Goal: Book appointment/travel/reservation

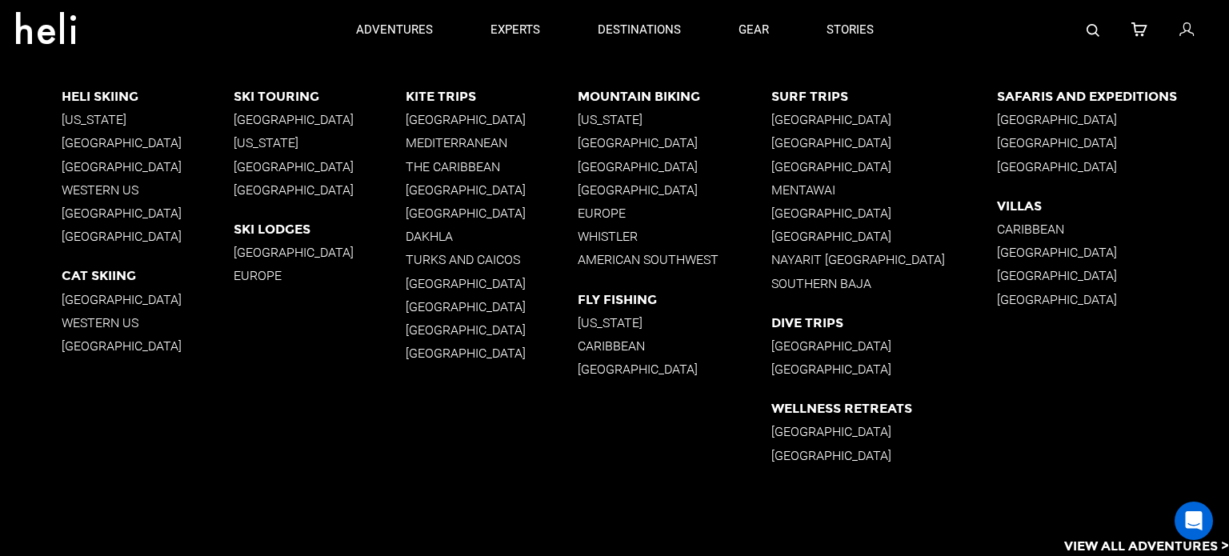
click at [255, 121] on p "[GEOGRAPHIC_DATA]" at bounding box center [320, 119] width 172 height 15
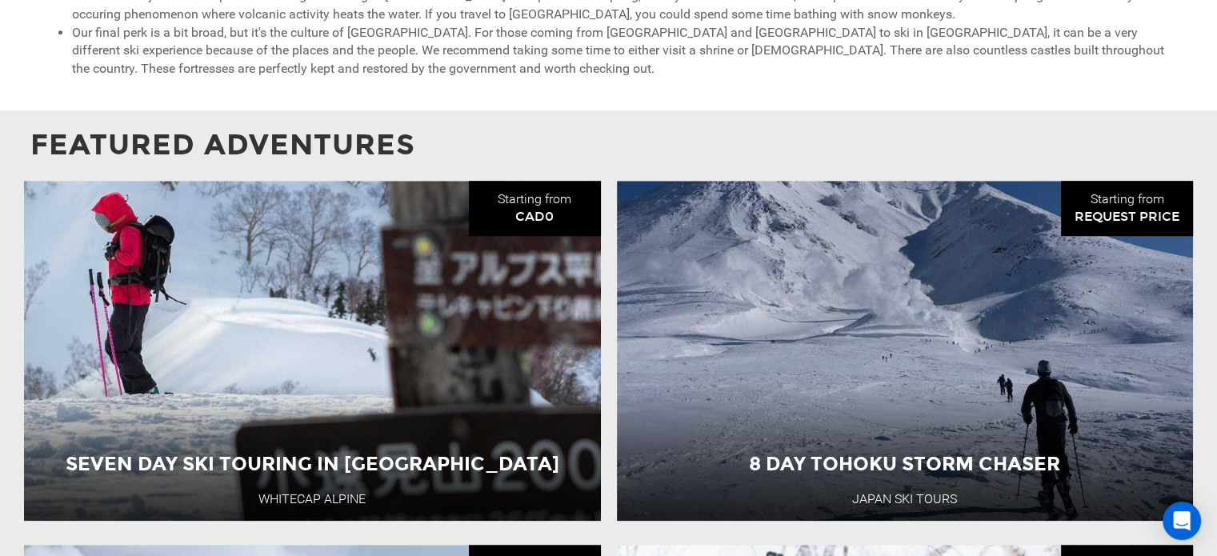
scroll to position [1195, 0]
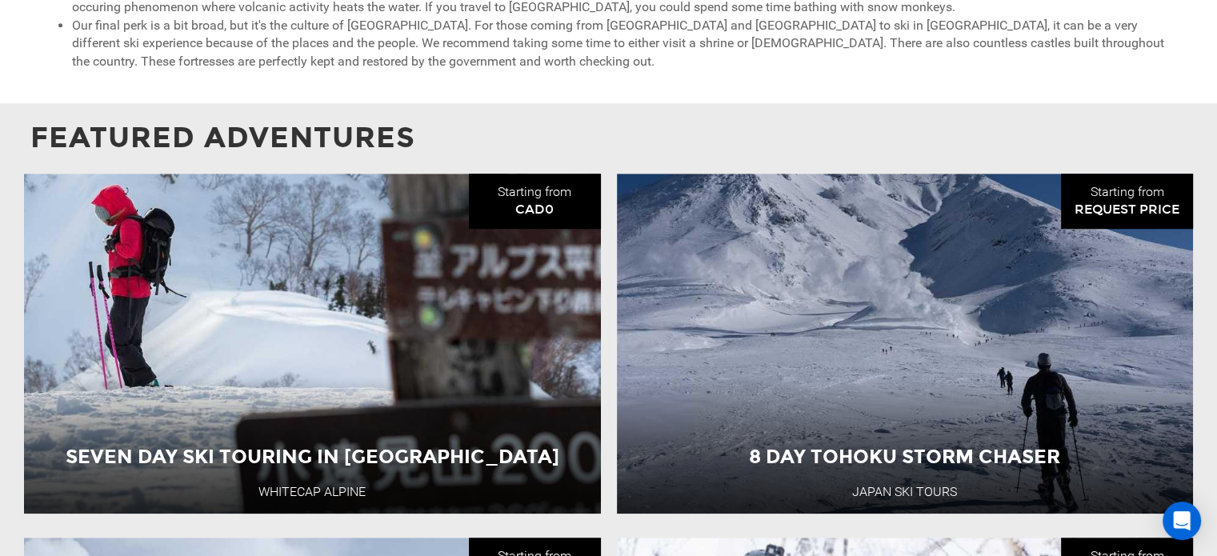
drag, startPoint x: 666, startPoint y: 116, endPoint x: 947, endPoint y: 118, distance: 281.6
click at [947, 118] on p "Featured Adventures" at bounding box center [608, 138] width 1156 height 41
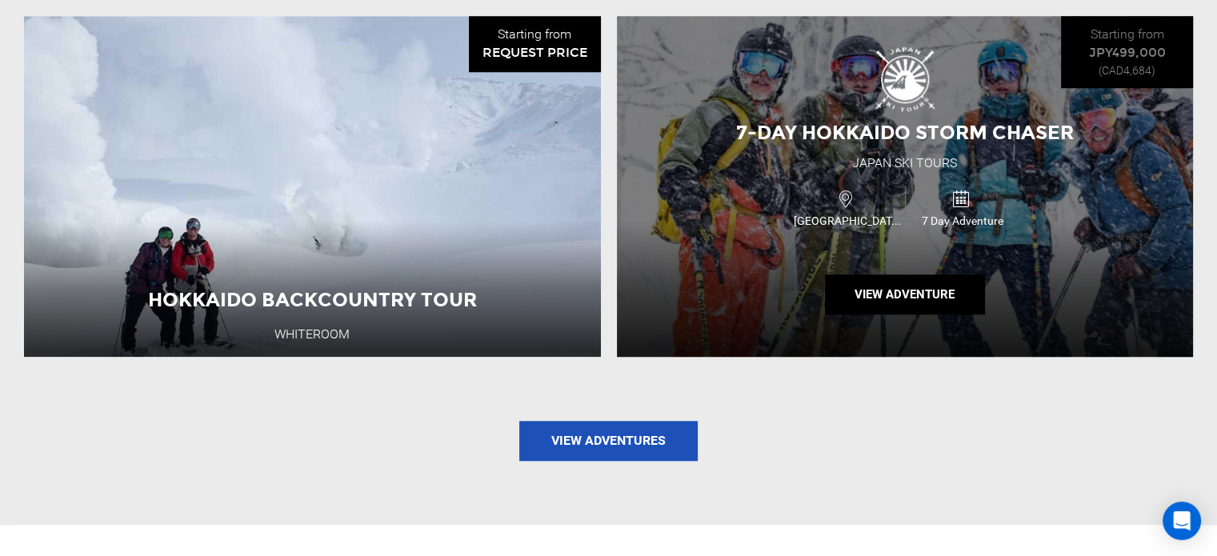
scroll to position [1755, 0]
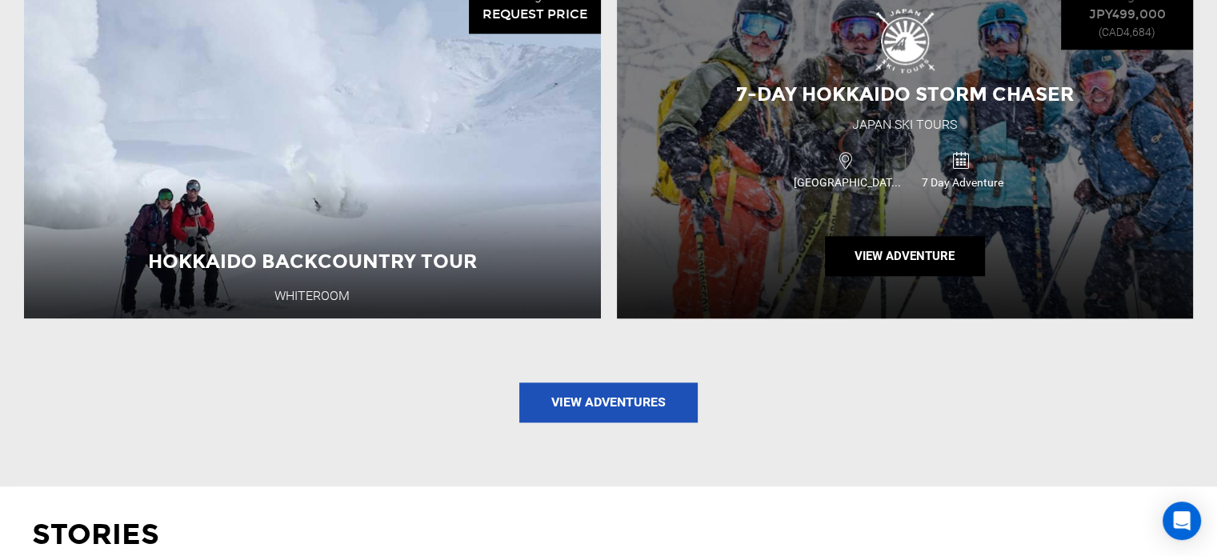
click at [839, 206] on div "7-Day Hokkaido Storm Chaser [GEOGRAPHIC_DATA] Ski Tours [GEOGRAPHIC_DATA] 7 Day…" at bounding box center [905, 148] width 577 height 341
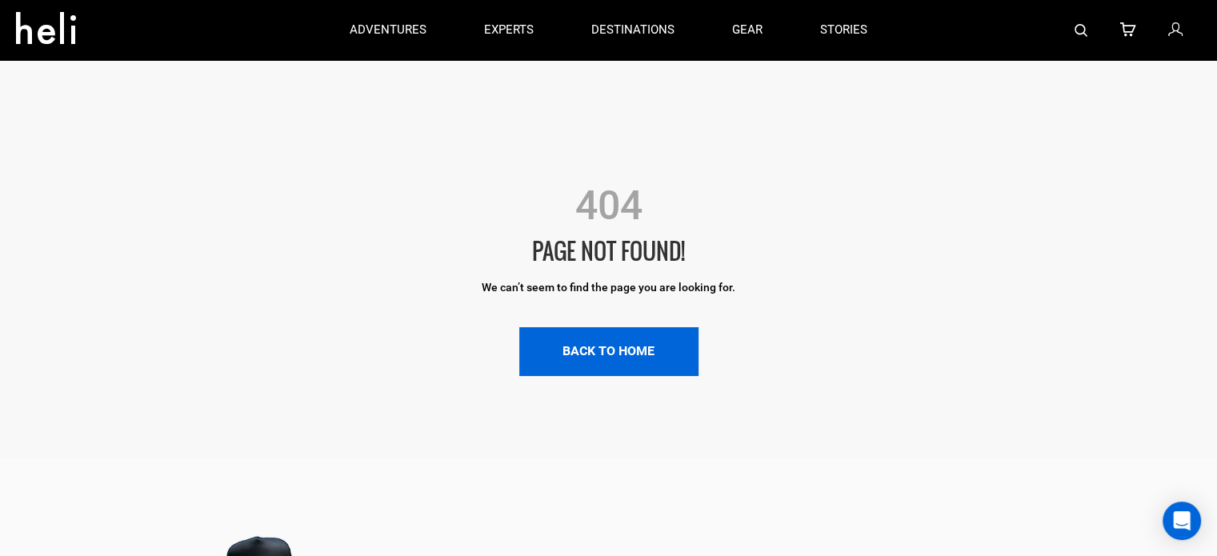
click at [638, 346] on link "BACK TO HOME" at bounding box center [608, 351] width 179 height 49
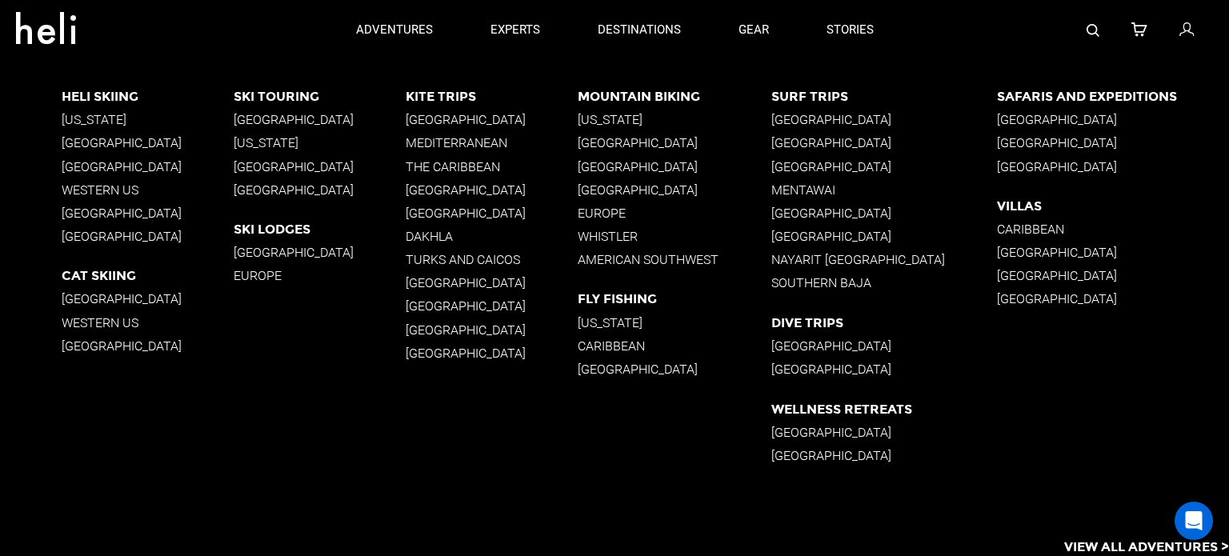
click at [253, 114] on p "[GEOGRAPHIC_DATA]" at bounding box center [320, 119] width 172 height 15
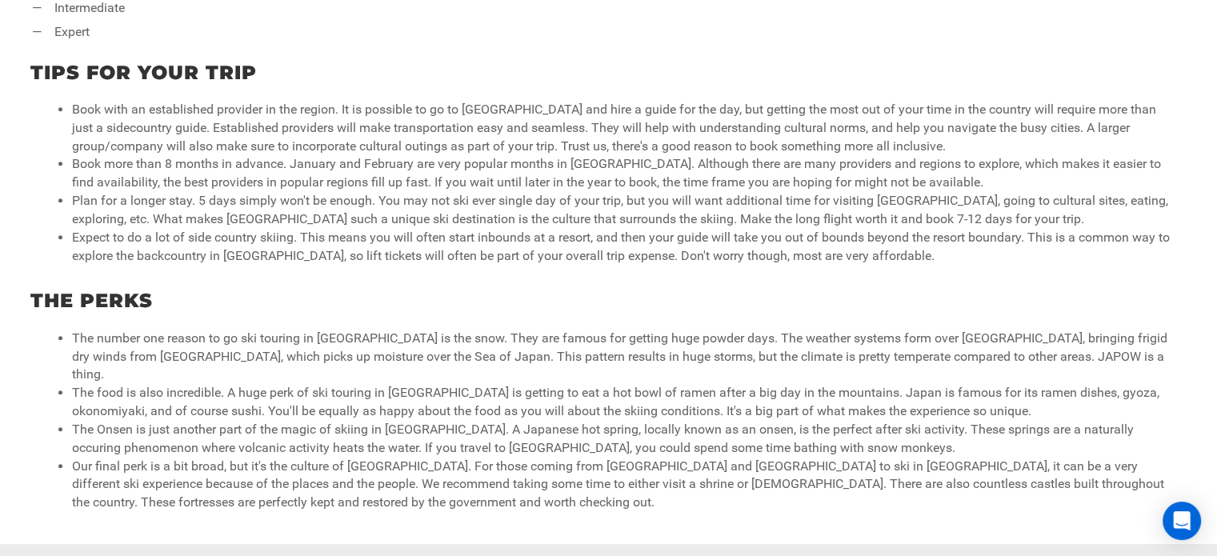
scroll to position [1234, 0]
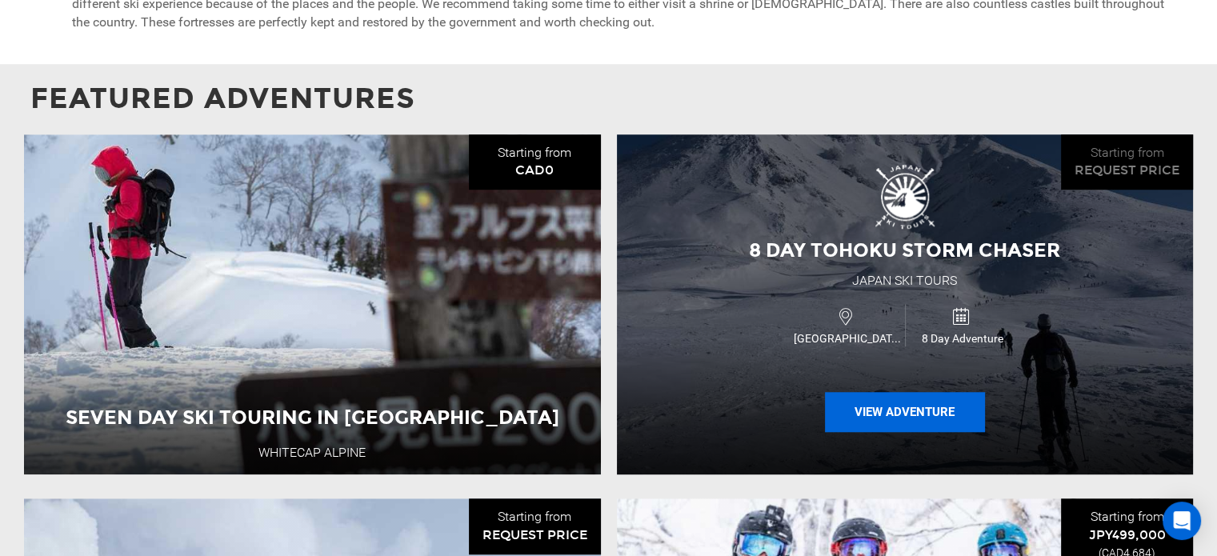
click at [913, 392] on button "View Adventure" at bounding box center [905, 412] width 160 height 40
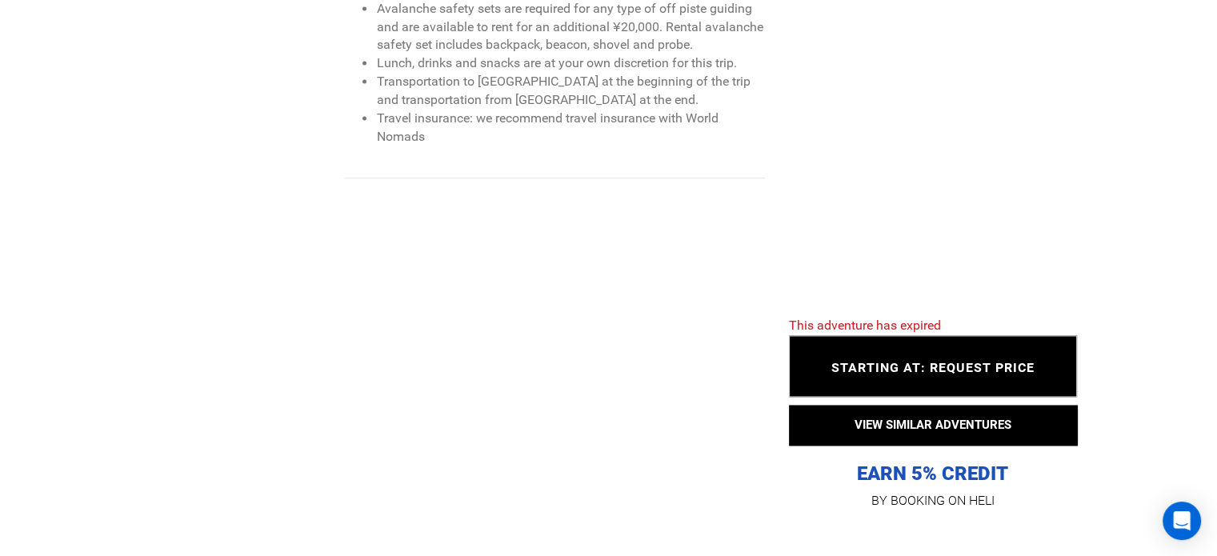
scroll to position [2480, 0]
